Goal: Information Seeking & Learning: Check status

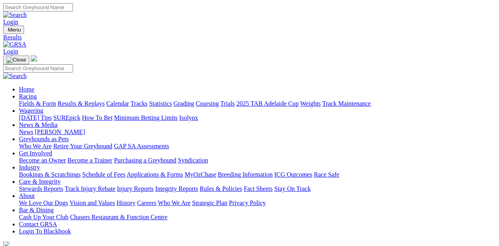
type input "Tuesday, 26 Aug 2025"
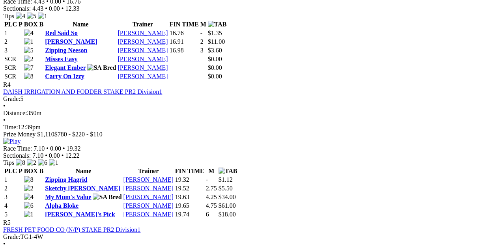
scroll to position [710, 0]
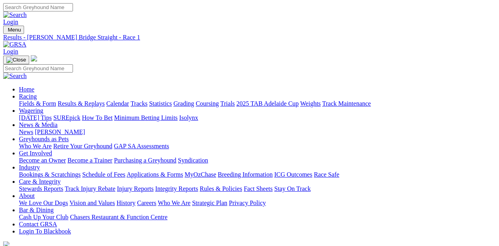
type input "[DATE]"
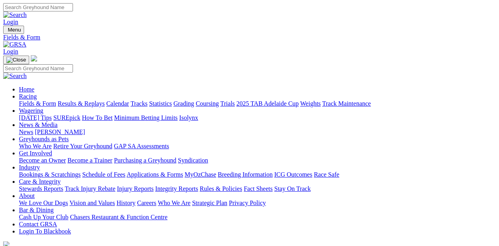
type input "Thursday, 28 Aug 2025"
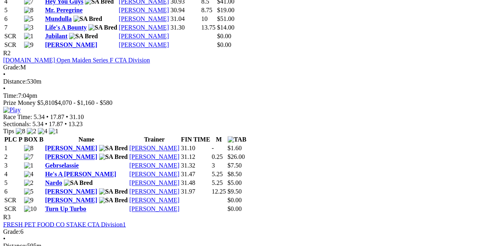
scroll to position [434, 0]
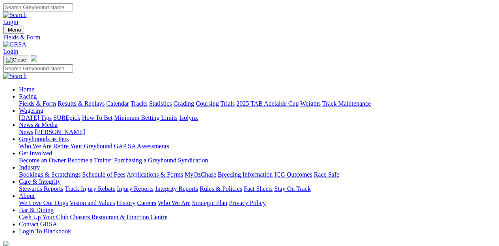
type input "Sunday, 31 Aug 2025"
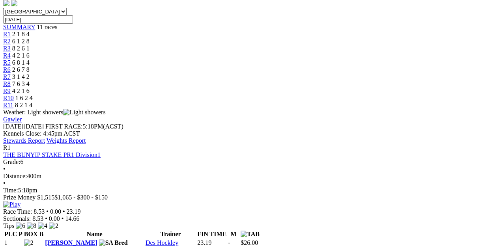
scroll to position [197, 0]
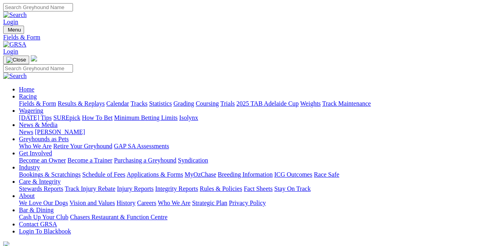
type input "Monday, 1 Sep 2025"
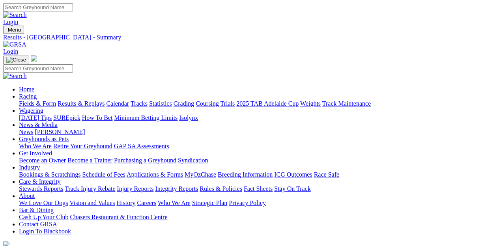
type input "[DATE]"
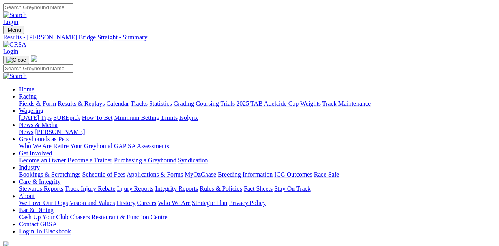
type input "[DATE]"
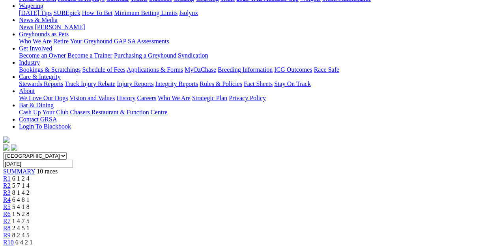
scroll to position [79, 0]
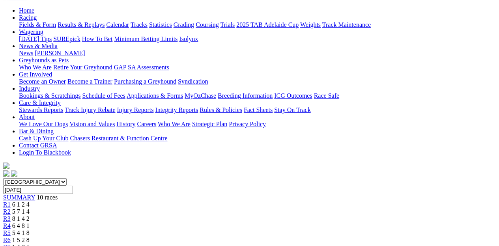
click at [35, 194] on span "SUMMARY" at bounding box center [19, 197] width 32 height 7
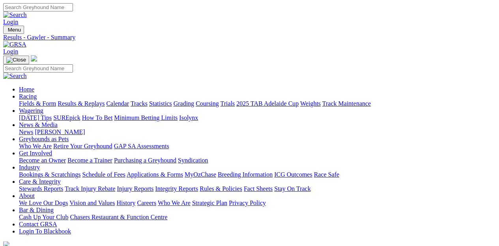
type input "Thursday, 4 Sep 2025"
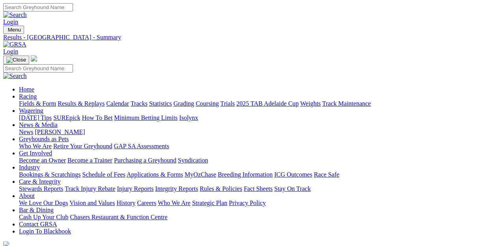
type input "Friday, 5 Sep 2025"
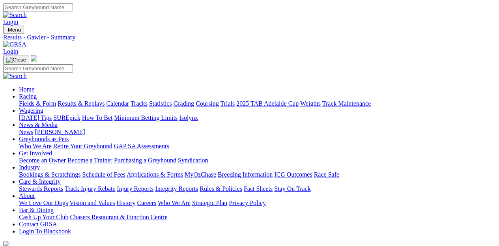
type input "Yesterday, 8 Sep 2025"
type input "[DATE], [DATE]"
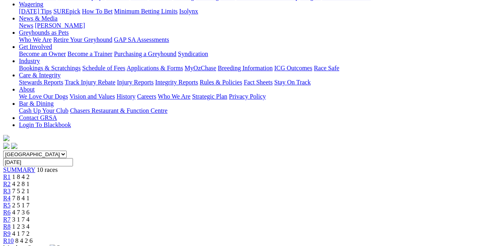
scroll to position [118, 0]
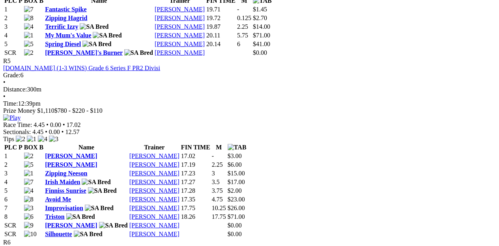
scroll to position [947, 0]
